Goal: Task Accomplishment & Management: Complete application form

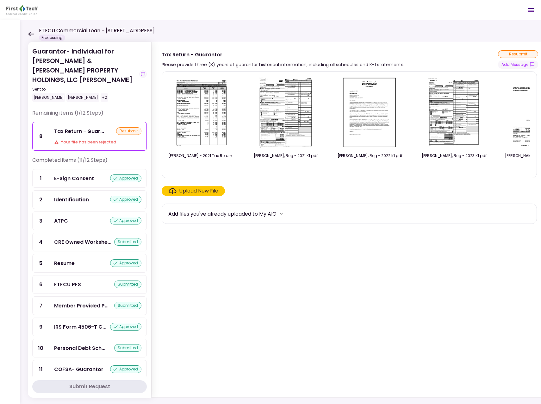
click at [29, 35] on icon at bounding box center [31, 34] width 6 height 4
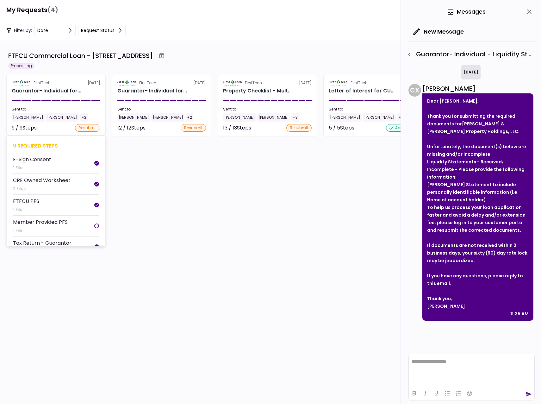
click at [23, 117] on div "[PERSON_NAME]" at bounding box center [28, 117] width 33 height 8
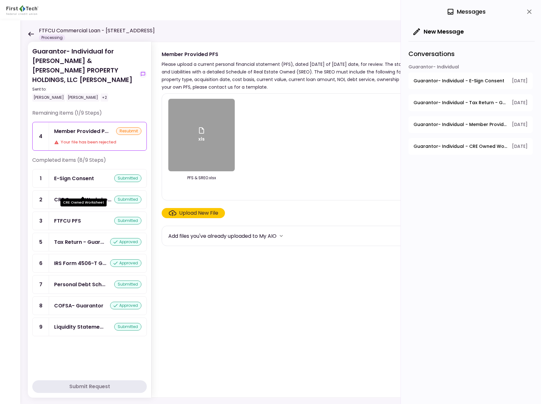
click at [76, 196] on div "CRE Owned Workshe..." at bounding box center [82, 200] width 57 height 8
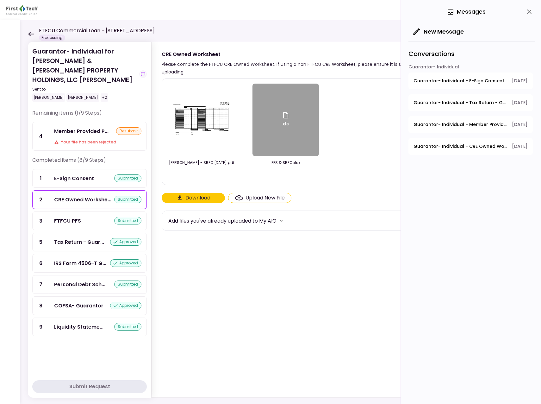
click at [199, 119] on img at bounding box center [201, 120] width 63 height 38
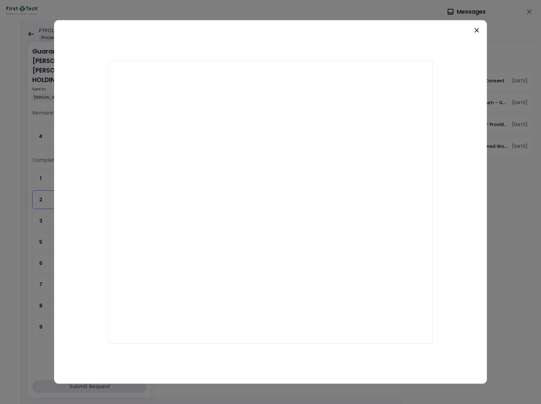
click at [170, 40] on div at bounding box center [270, 201] width 433 height 363
click at [478, 31] on icon at bounding box center [477, 31] width 8 height 8
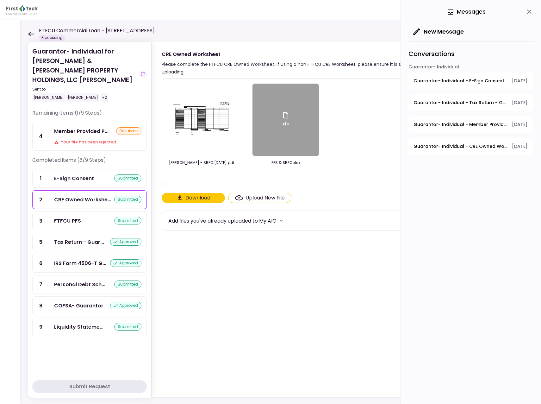
click at [283, 132] on div "xls" at bounding box center [286, 120] width 66 height 72
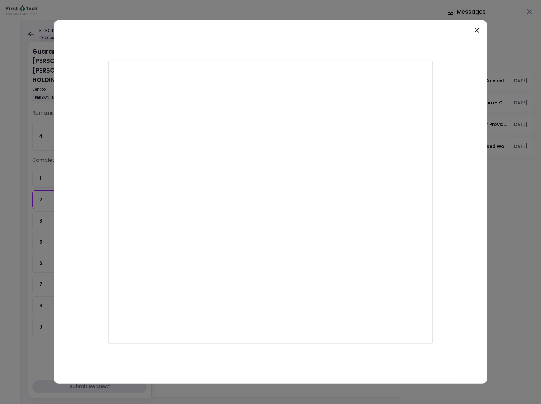
click at [480, 31] on icon at bounding box center [477, 31] width 8 height 8
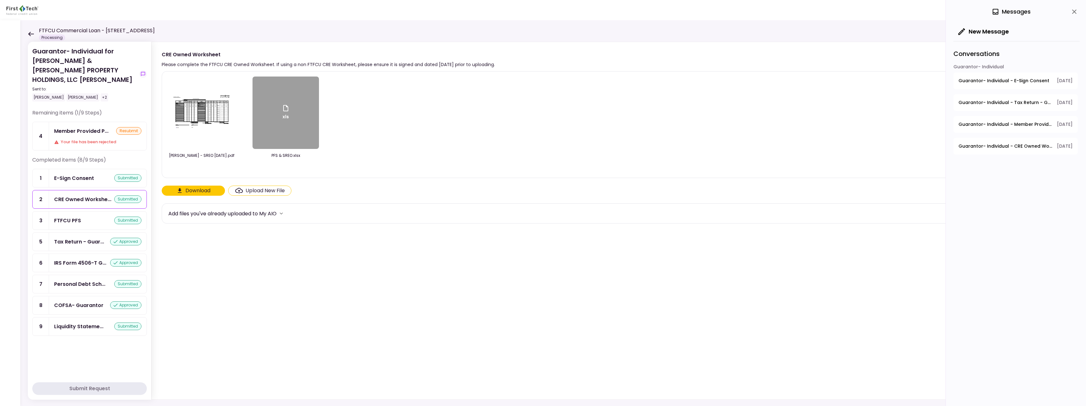
click at [284, 113] on div "xls" at bounding box center [286, 112] width 8 height 17
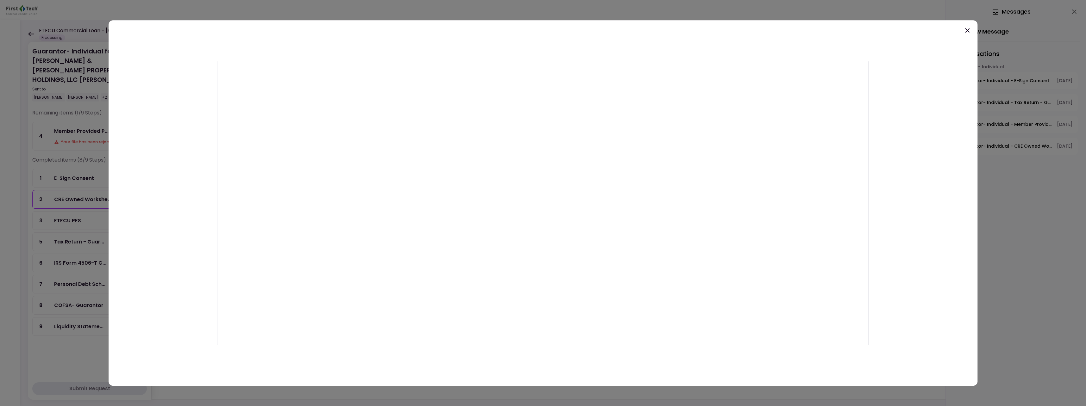
drag, startPoint x: 909, startPoint y: 42, endPoint x: 914, endPoint y: 40, distance: 5.8
click at [541, 42] on div at bounding box center [543, 203] width 869 height 366
click at [541, 28] on icon at bounding box center [968, 31] width 8 height 8
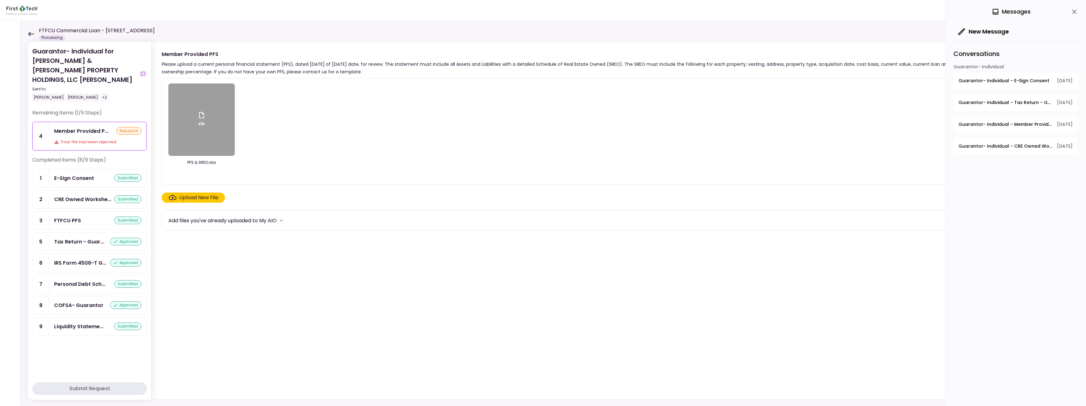
click at [30, 35] on icon at bounding box center [31, 34] width 6 height 4
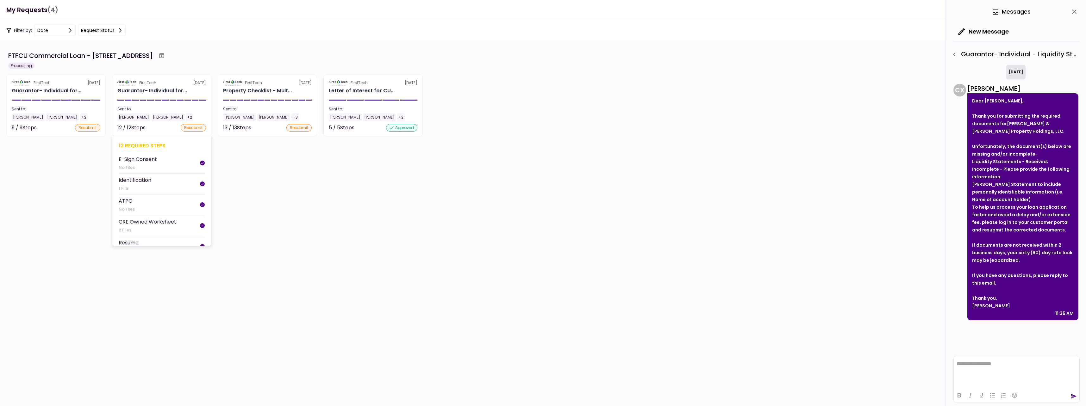
click at [129, 120] on div "[PERSON_NAME]" at bounding box center [133, 117] width 33 height 8
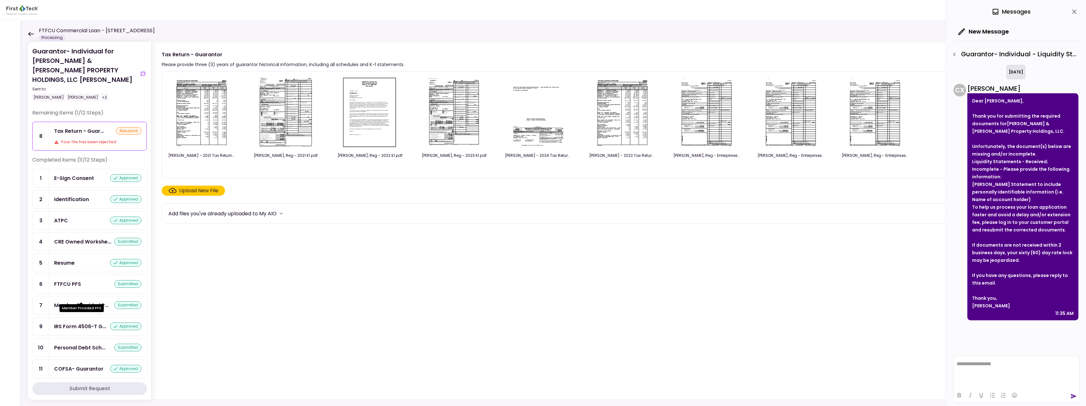
click at [84, 302] on div "Member Provided P..." at bounding box center [81, 306] width 54 height 8
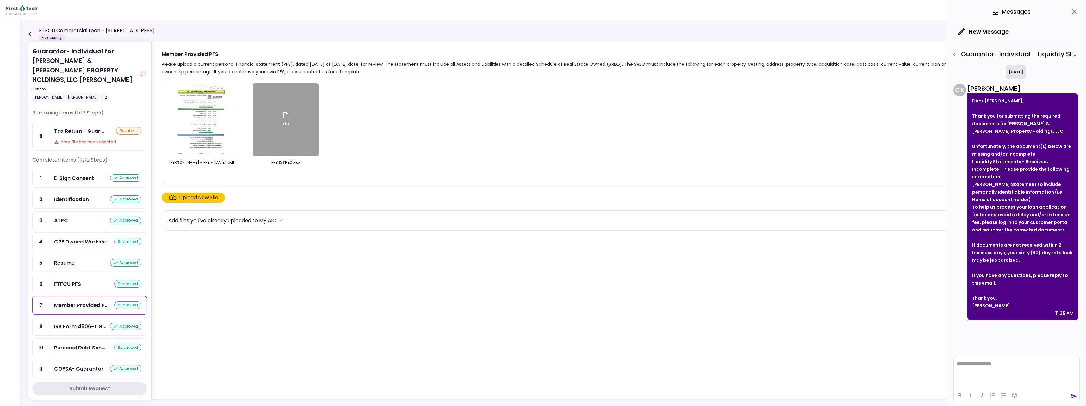
click at [208, 126] on img at bounding box center [201, 120] width 57 height 72
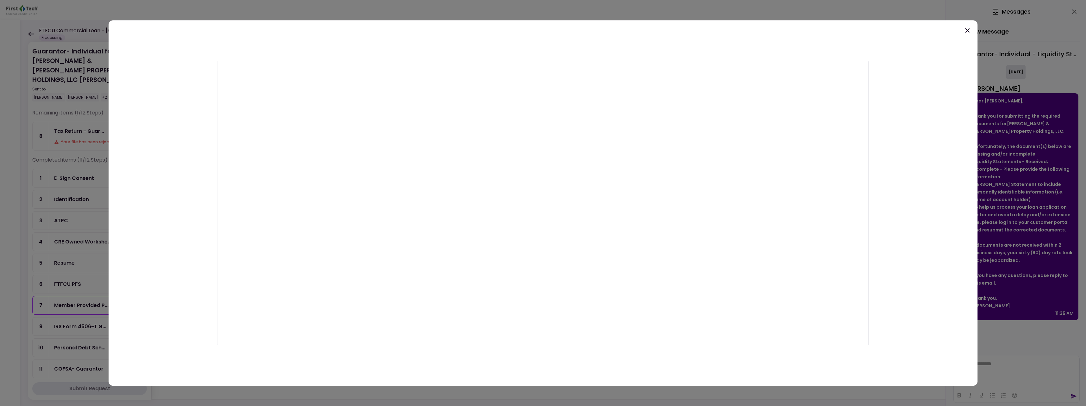
click at [541, 30] on icon at bounding box center [968, 31] width 8 height 8
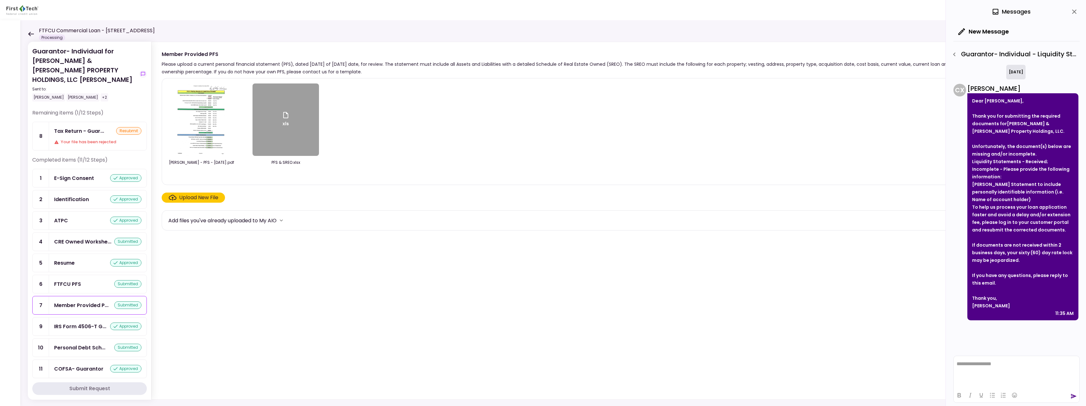
click at [294, 131] on div "xls" at bounding box center [286, 120] width 66 height 72
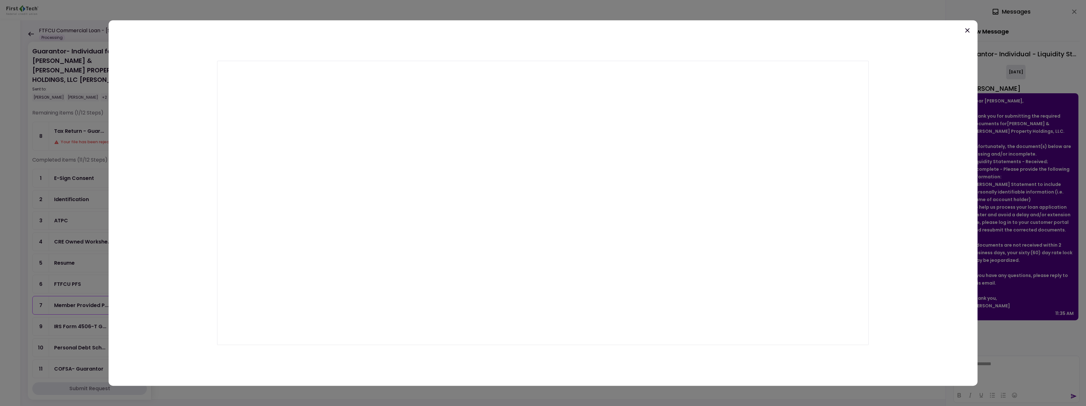
drag, startPoint x: 968, startPoint y: 29, endPoint x: 949, endPoint y: 41, distance: 22.0
click at [541, 29] on icon at bounding box center [968, 31] width 8 height 8
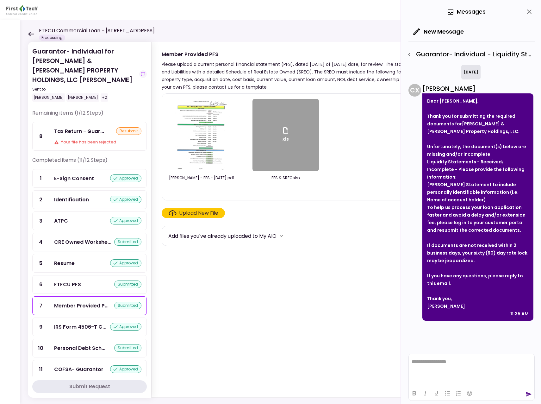
click at [31, 35] on icon at bounding box center [31, 34] width 6 height 5
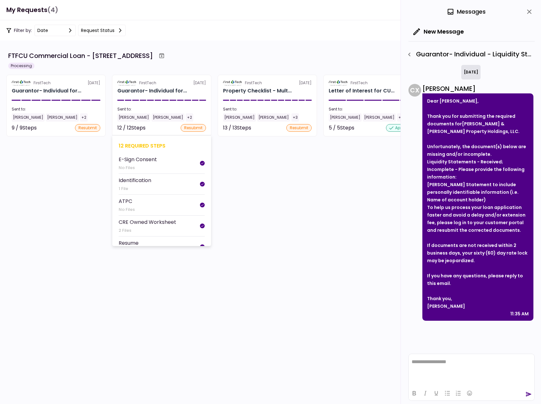
click at [126, 117] on div "[PERSON_NAME]" at bounding box center [133, 117] width 33 height 8
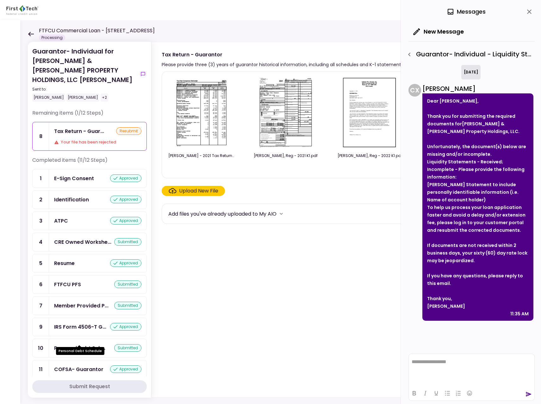
click at [88, 344] on div "Personal Debt Sch..." at bounding box center [79, 348] width 51 height 8
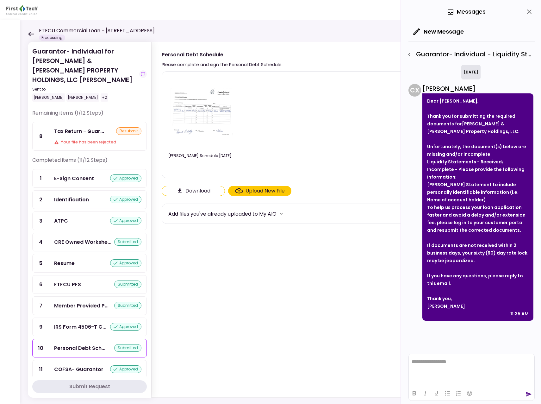
click at [266, 189] on div "Upload New File" at bounding box center [265, 191] width 39 height 8
click at [0, 0] on input "Upload New File" at bounding box center [0, 0] width 0 height 0
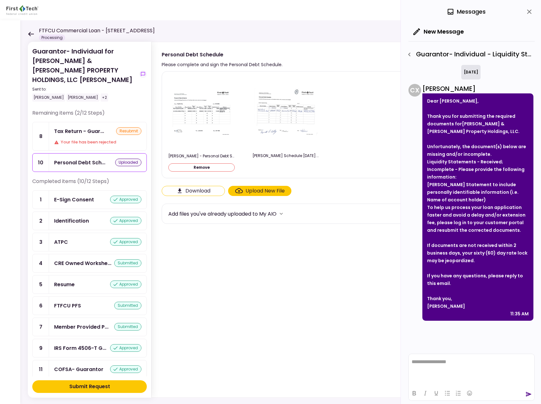
click at [82, 386] on div "Submit Request" at bounding box center [89, 387] width 41 height 8
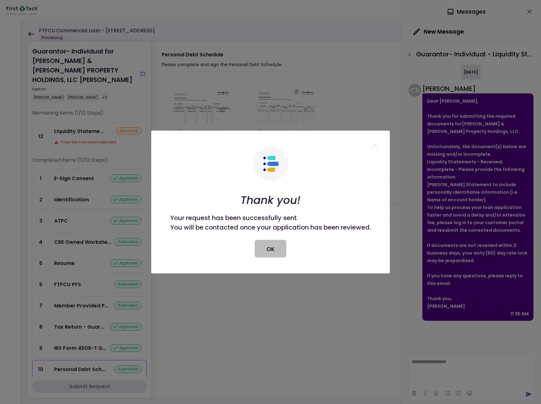
click at [264, 249] on button "OK" at bounding box center [271, 249] width 32 height 18
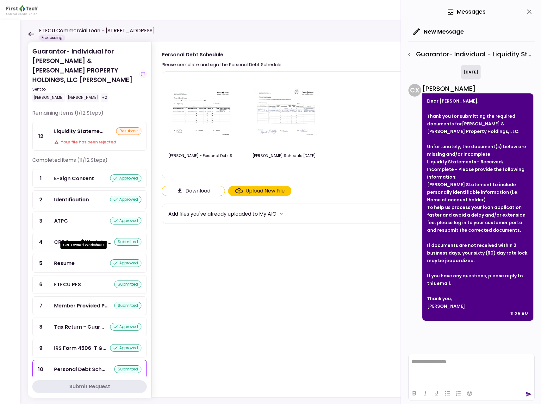
click at [79, 238] on div "CRE Owned Workshe..." at bounding box center [82, 242] width 57 height 8
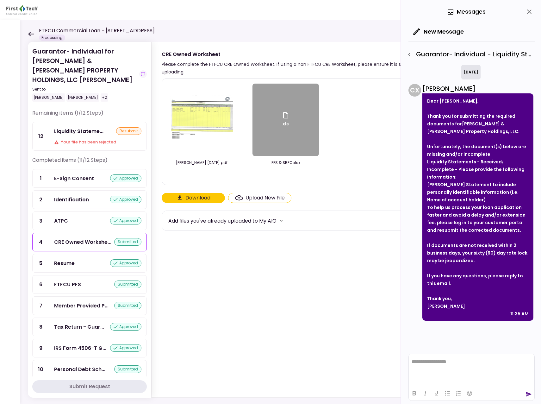
click at [264, 198] on div "Upload New File" at bounding box center [265, 198] width 39 height 8
click at [0, 0] on input "Upload New File" at bounding box center [0, 0] width 0 height 0
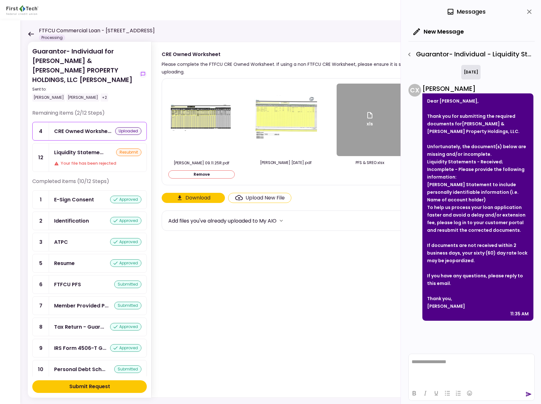
click at [111, 384] on button "Submit Request" at bounding box center [89, 386] width 115 height 13
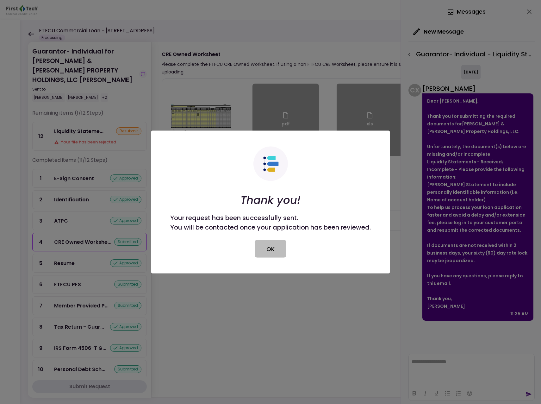
click at [275, 248] on button "OK" at bounding box center [271, 249] width 32 height 18
